Goal: Check status: Check status

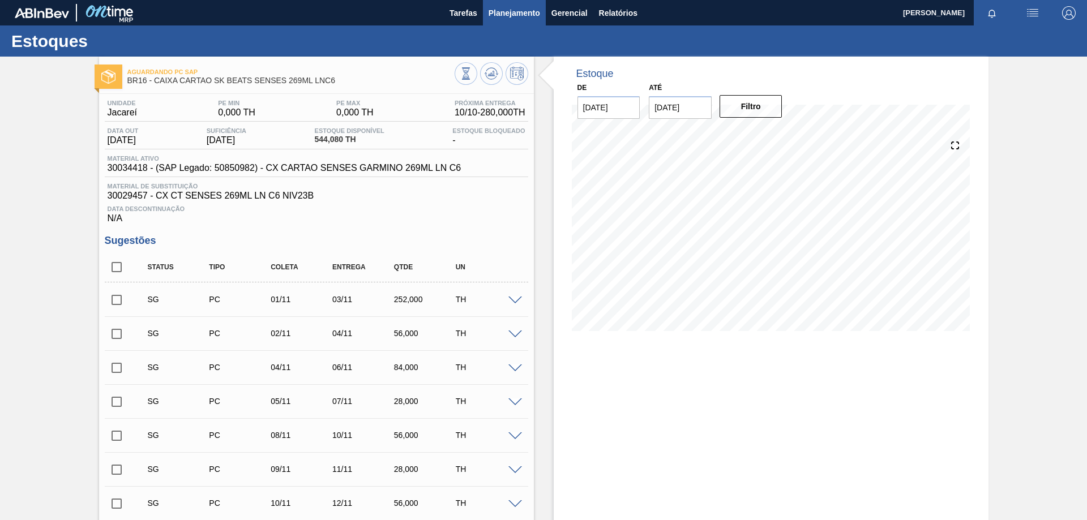
click at [492, 13] on span "Planejamento" at bounding box center [514, 13] width 52 height 14
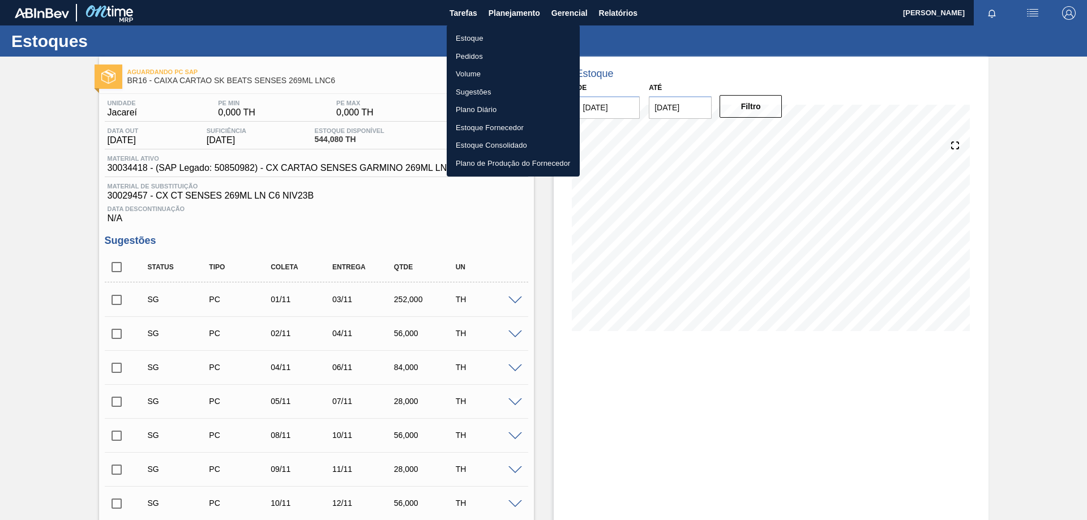
click at [473, 38] on li "Estoque" at bounding box center [513, 38] width 133 height 18
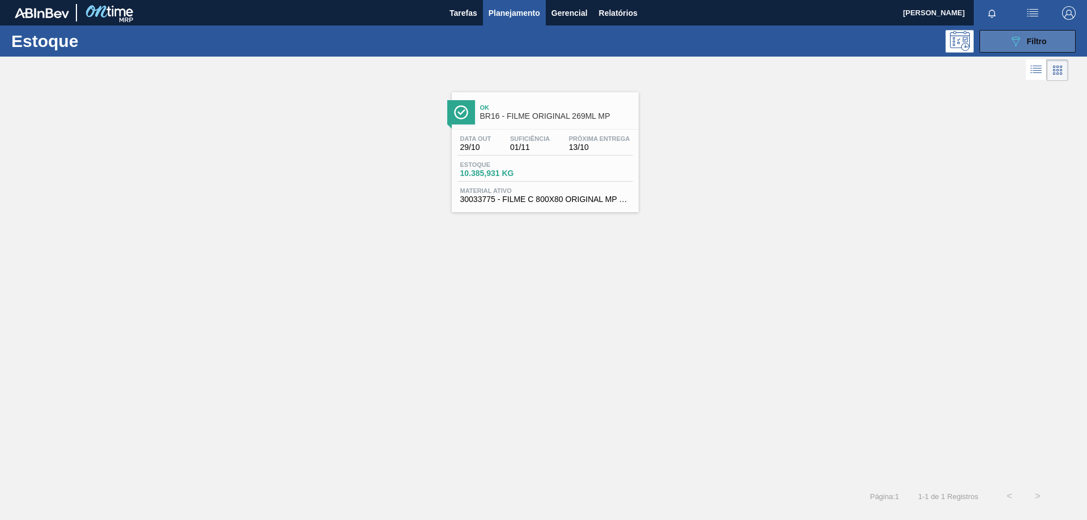
click at [1017, 45] on icon "089F7B8B-B2A5-4AFE-B5C0-19BA573D28AC" at bounding box center [1016, 42] width 14 height 14
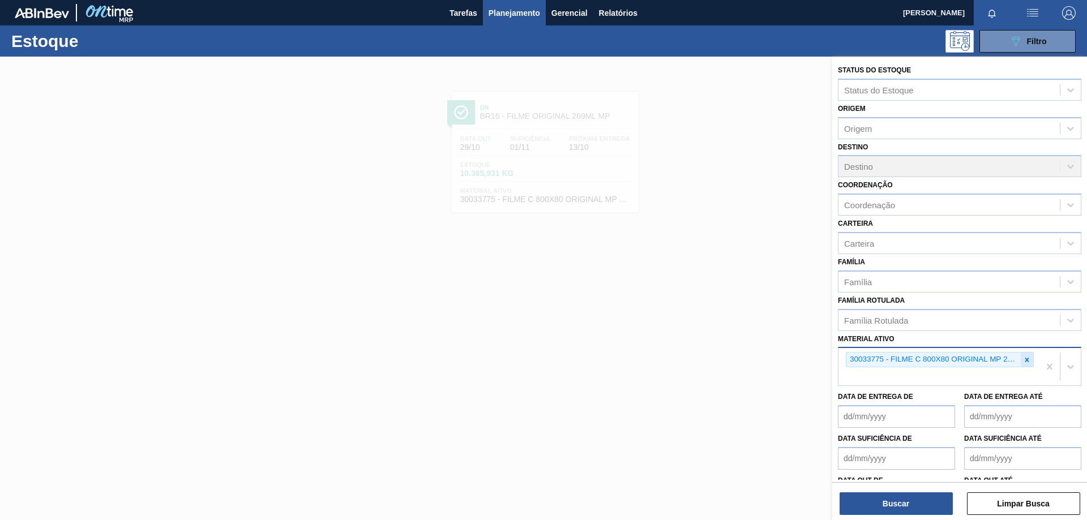
click at [1025, 359] on icon at bounding box center [1027, 360] width 4 height 4
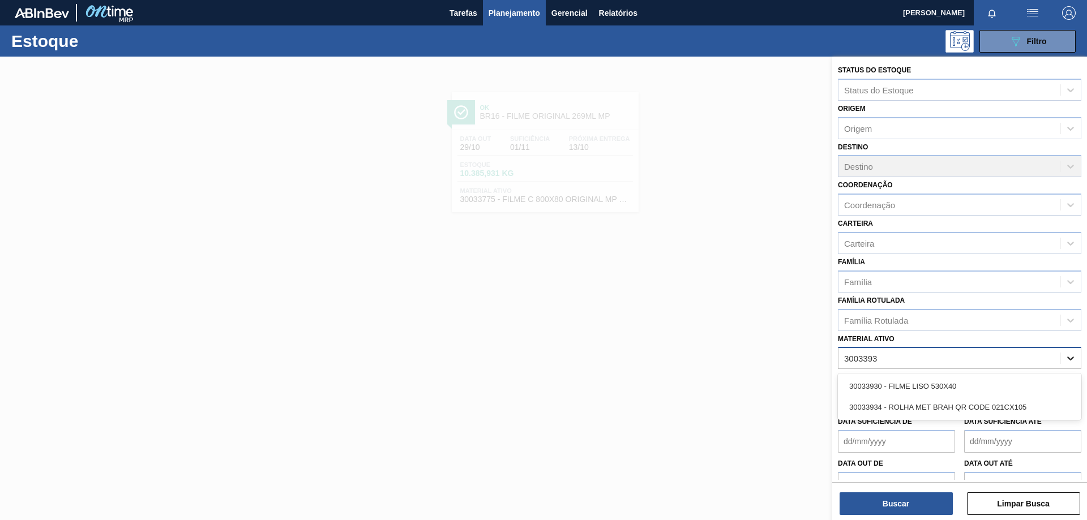
type ativo "30033934"
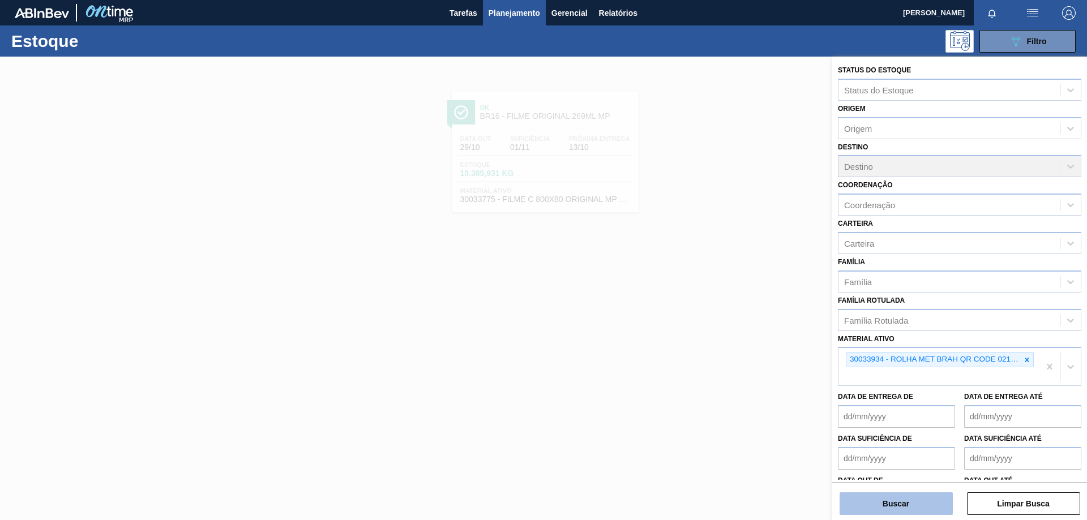
click at [918, 511] on button "Buscar" at bounding box center [895, 503] width 113 height 23
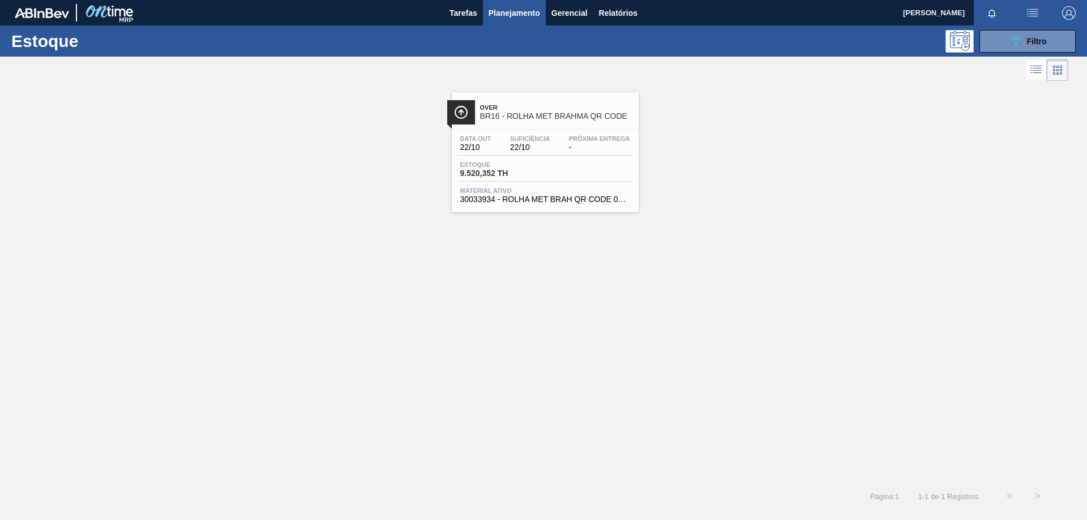
click at [571, 167] on div "Estoque 9.520,352 TH" at bounding box center [544, 171] width 175 height 20
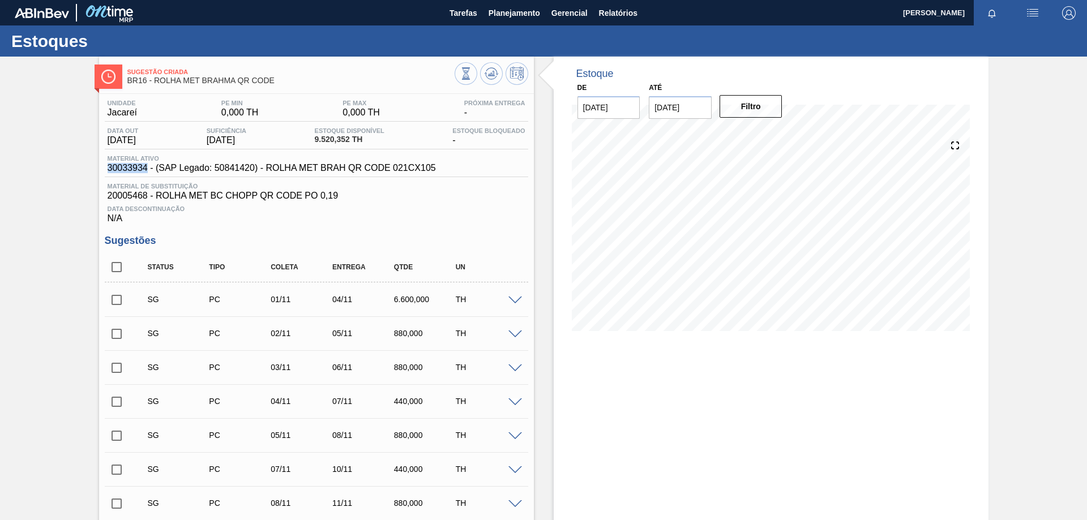
drag, startPoint x: 108, startPoint y: 171, endPoint x: 147, endPoint y: 173, distance: 38.6
click at [147, 173] on div "Material ativo 30033934 - (SAP Legado: 50841420) - ROLHA MET BRAH QR CODE 021CX…" at bounding box center [316, 166] width 423 height 22
copy span "30033934"
click at [292, 441] on div "SG PC 05/11 08/11 880,000 TH" at bounding box center [325, 435] width 370 height 23
